Goal: Information Seeking & Learning: Learn about a topic

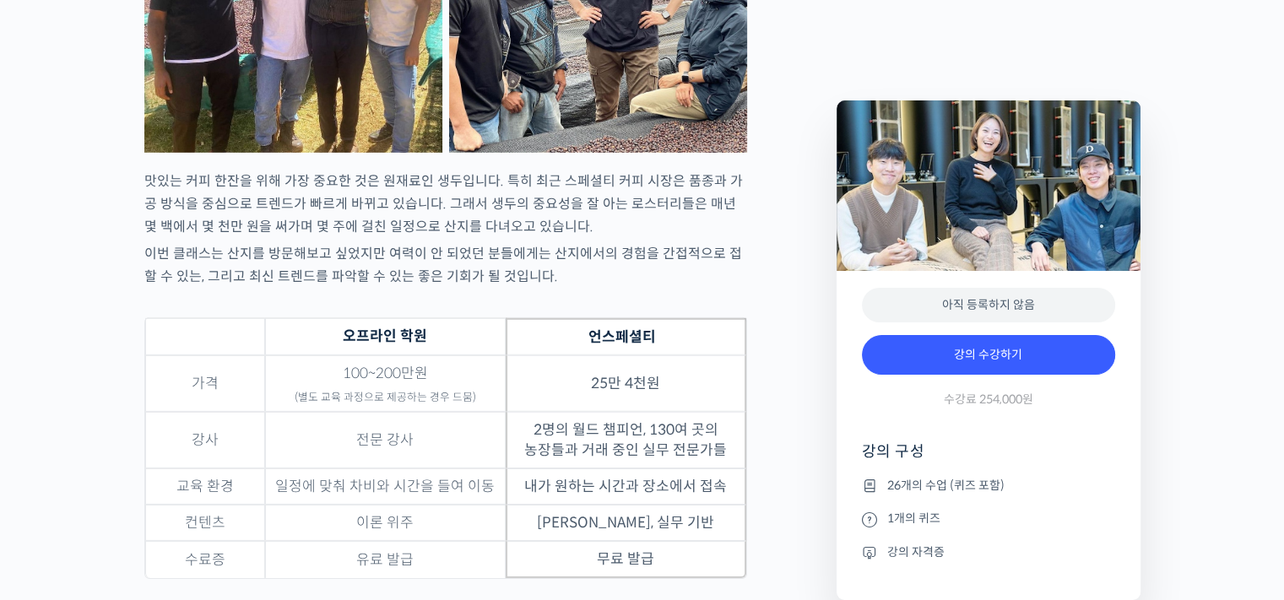
scroll to position [5402, 0]
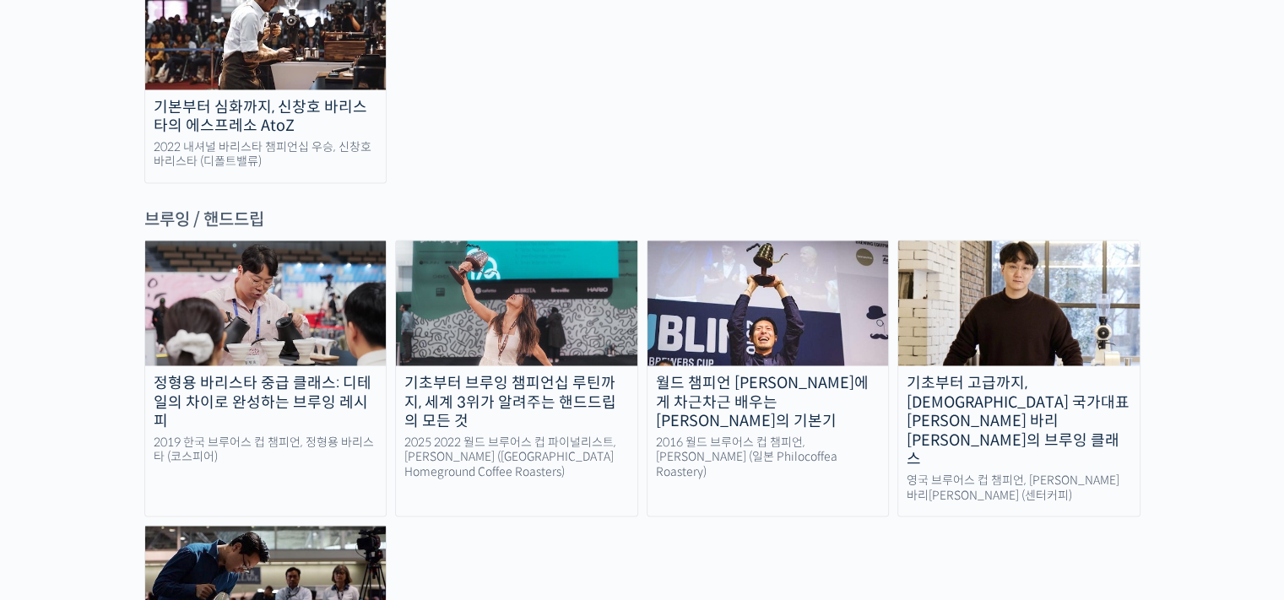
scroll to position [2785, 0]
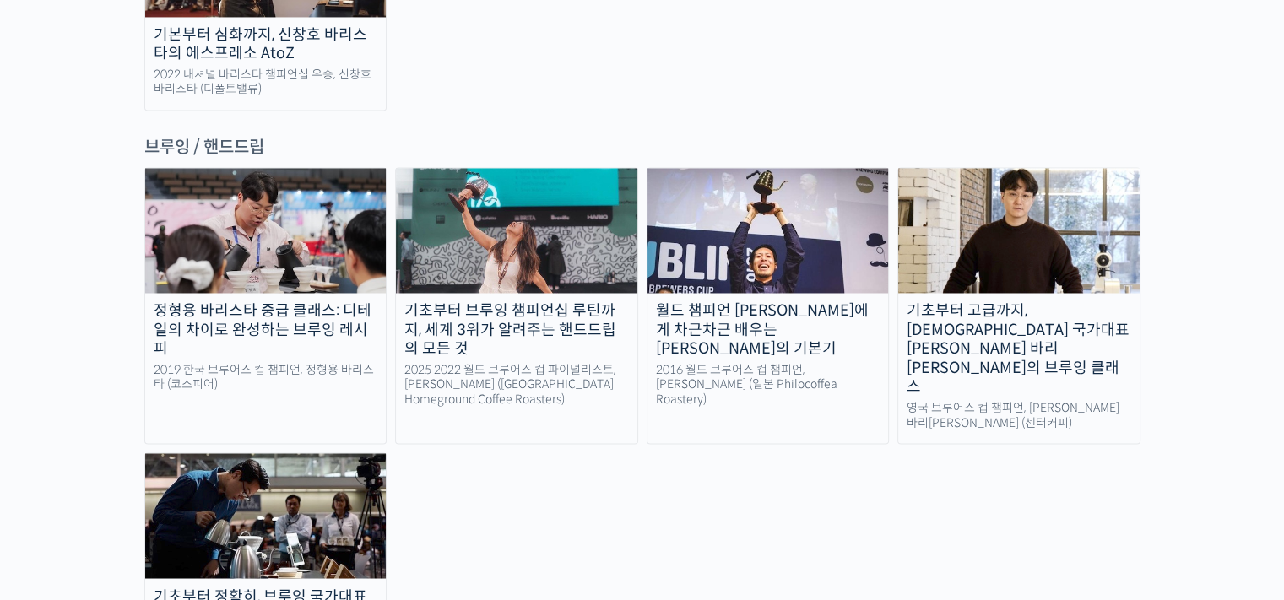
click at [312, 301] on div "정형용 바리스타 중급 클래스: 디테일의 차이로 완성하는 브루잉 레시피" at bounding box center [265, 329] width 241 height 57
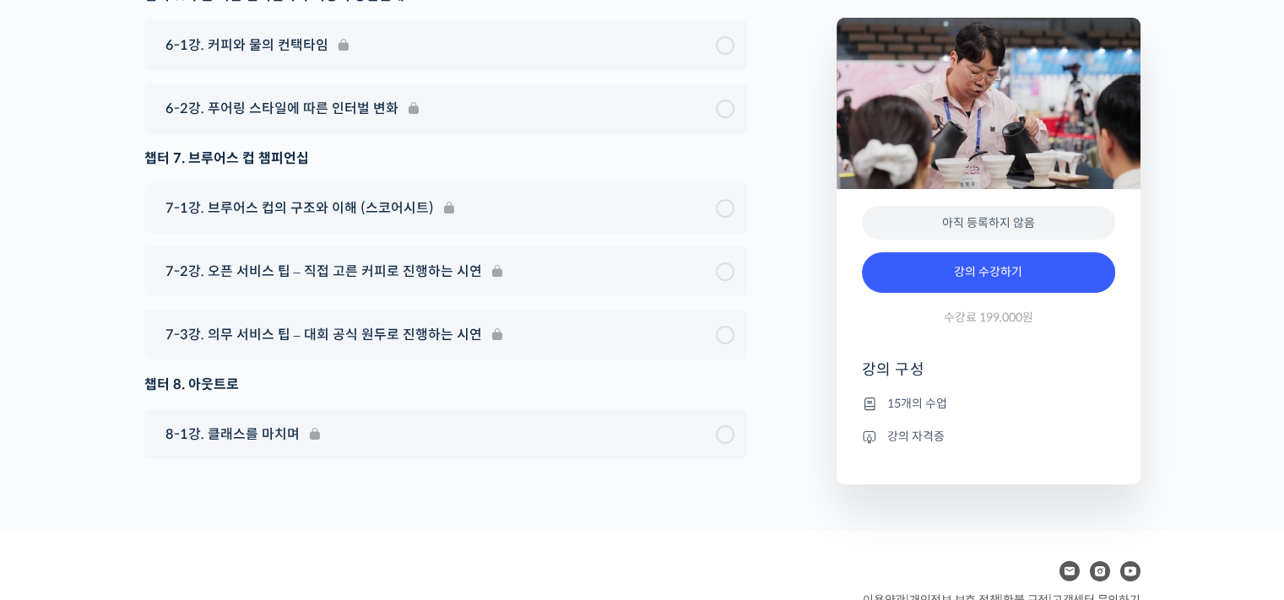
scroll to position [5909, 0]
